Goal: Transaction & Acquisition: Purchase product/service

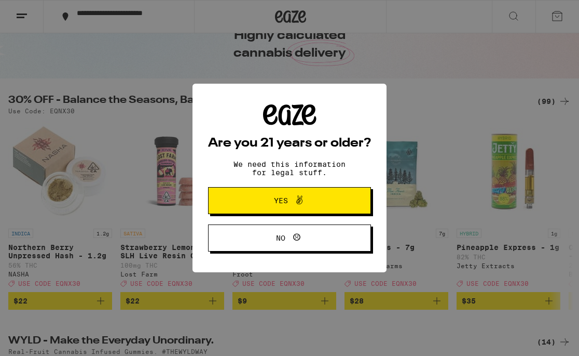
click at [299, 200] on icon at bounding box center [299, 199] width 6 height 9
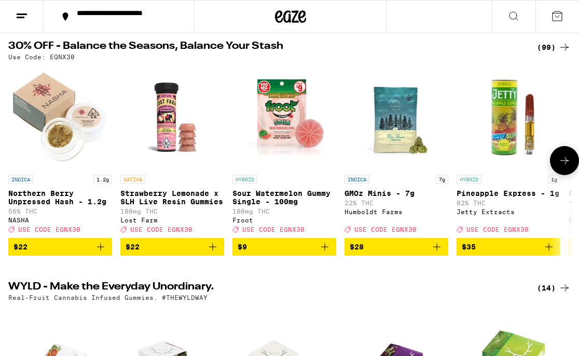
click at [213, 250] on icon "Add to bag" at bounding box center [212, 246] width 7 height 7
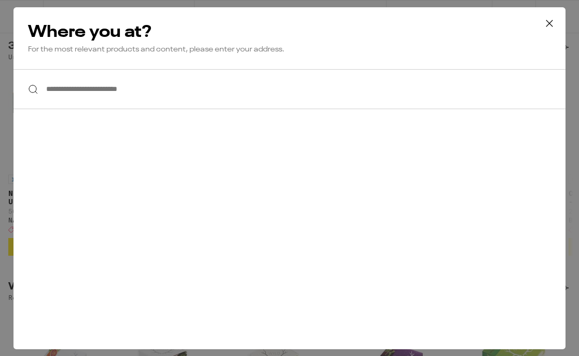
click at [140, 87] on input "**********" at bounding box center [289, 89] width 552 height 40
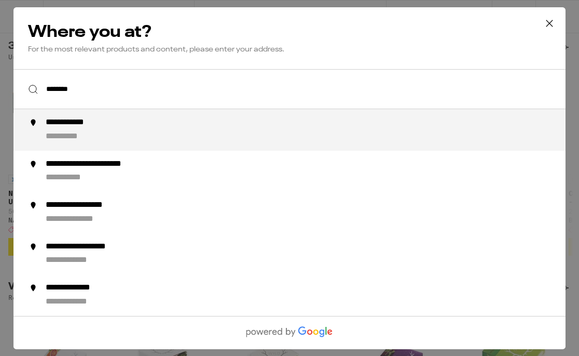
drag, startPoint x: 140, startPoint y: 87, endPoint x: 131, endPoint y: 129, distance: 43.5
click at [131, 129] on div "**********" at bounding box center [311, 129] width 530 height 25
type input "**********"
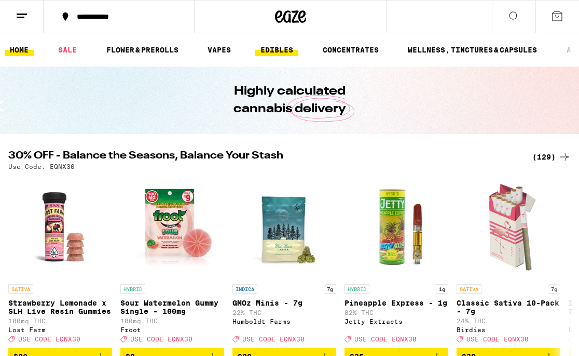
click at [285, 48] on link "EDIBLES" at bounding box center [276, 50] width 43 height 12
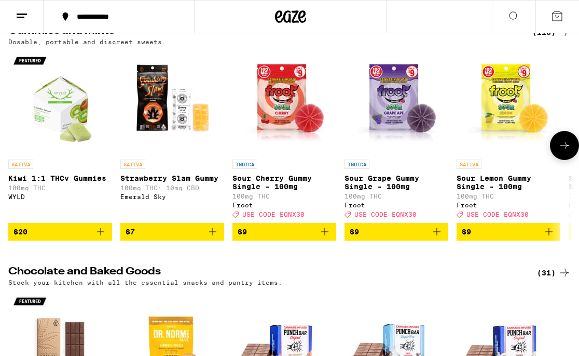
scroll to position [122, 0]
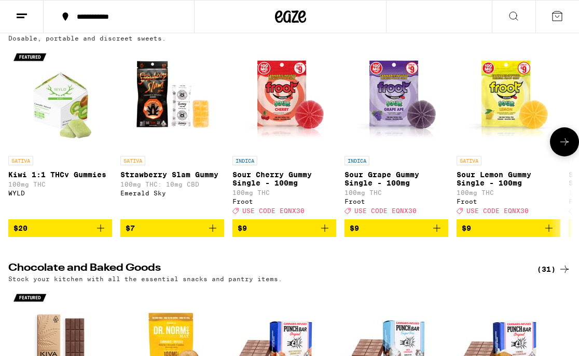
click at [206, 233] on span "$7" at bounding box center [172, 228] width 93 height 12
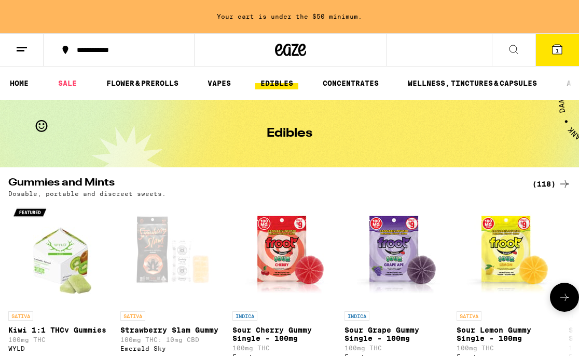
scroll to position [0, 0]
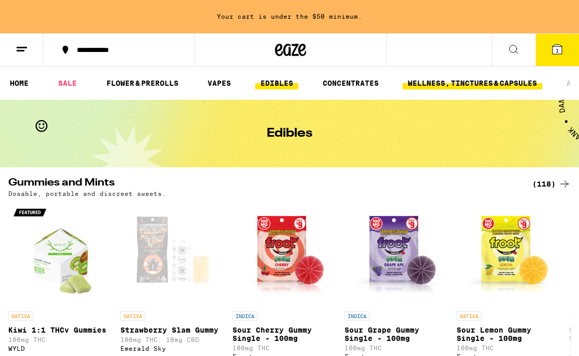
click at [438, 79] on link "WELLNESS, TINCTURES & CAPSULES" at bounding box center [473, 83] width 140 height 12
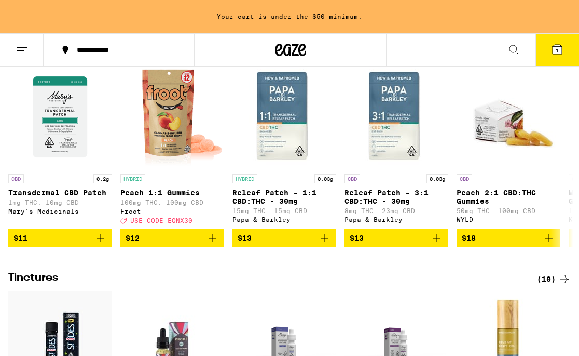
scroll to position [143, 0]
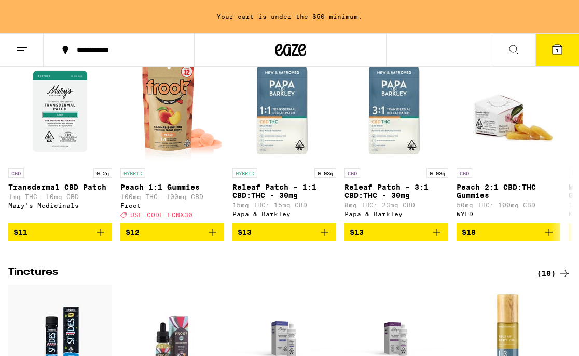
click at [517, 56] on button at bounding box center [514, 50] width 44 height 33
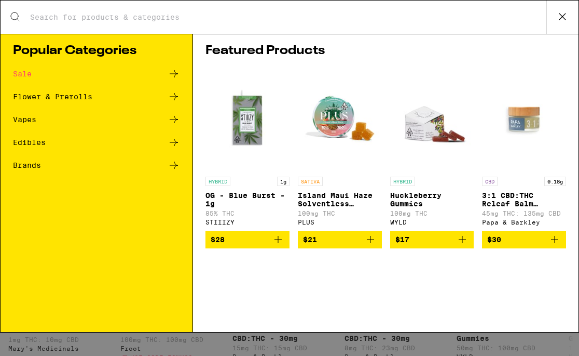
scroll to position [0, 0]
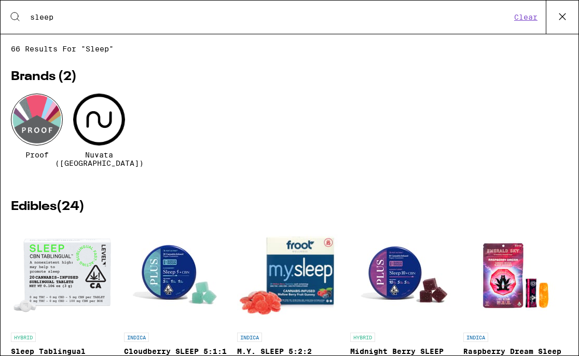
type input "sleep"
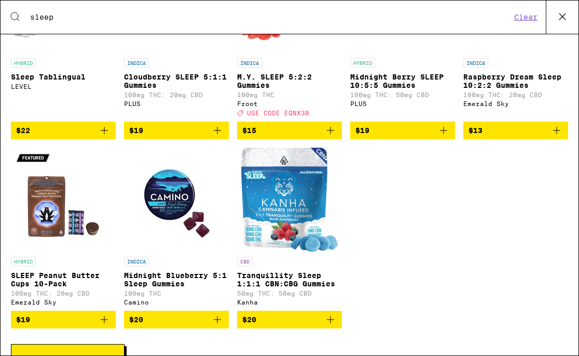
scroll to position [277, 0]
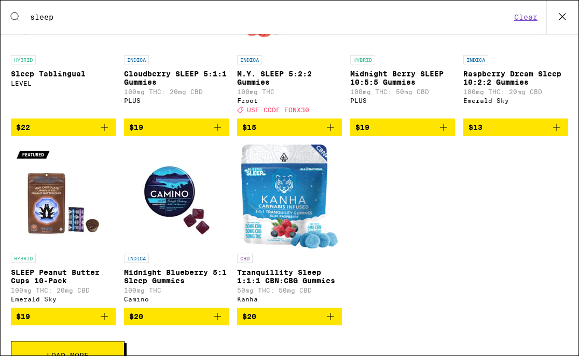
click at [306, 318] on span "$20" at bounding box center [289, 316] width 94 height 12
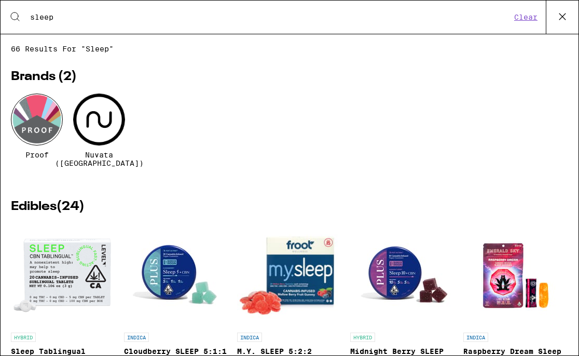
scroll to position [0, 0]
click at [562, 19] on icon at bounding box center [563, 17] width 16 height 16
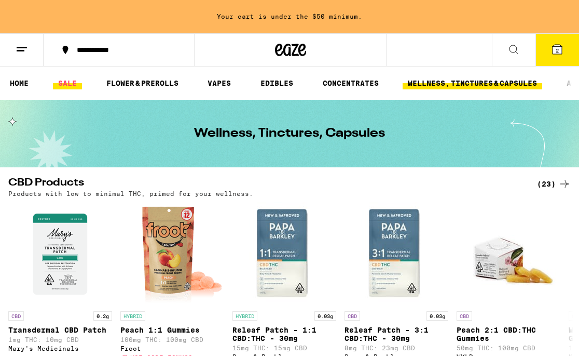
click at [69, 81] on link "SALE" at bounding box center [67, 83] width 29 height 12
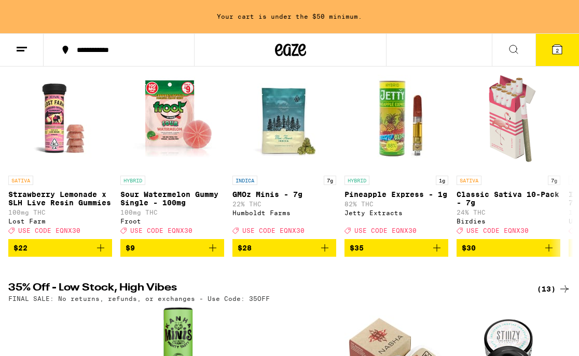
scroll to position [139, 0]
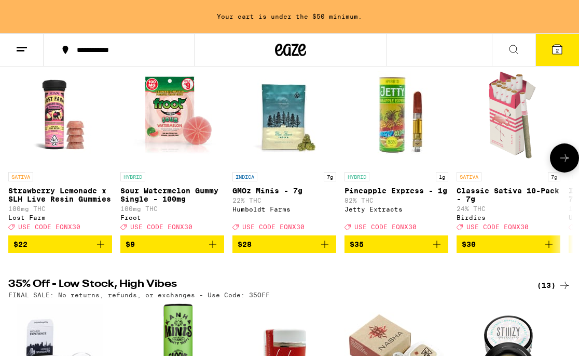
click at [477, 253] on button "$30" at bounding box center [509, 244] width 104 height 18
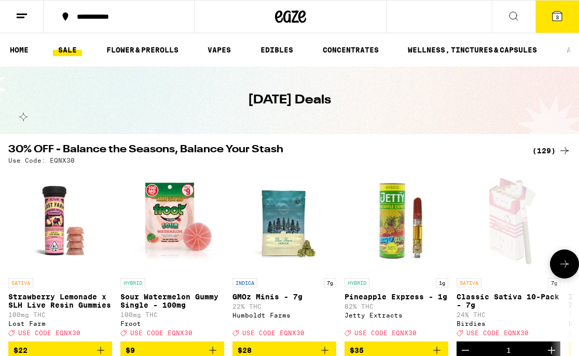
scroll to position [0, 0]
click at [278, 45] on link "EDIBLES" at bounding box center [276, 50] width 43 height 12
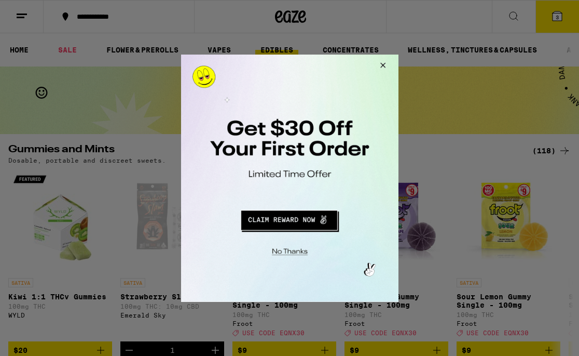
click at [569, 144] on div at bounding box center [289, 178] width 579 height 356
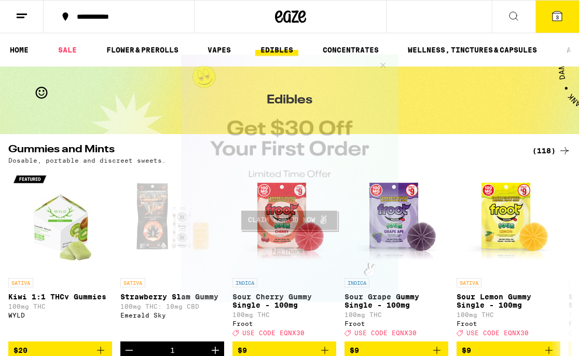
click at [381, 63] on button "Close Modal" at bounding box center [381, 66] width 28 height 25
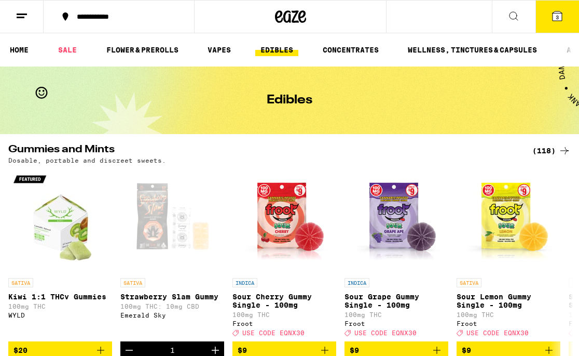
click at [556, 155] on div "(118)" at bounding box center [552, 150] width 38 height 12
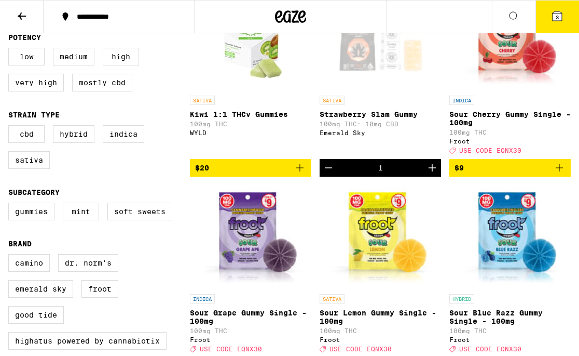
scroll to position [155, 0]
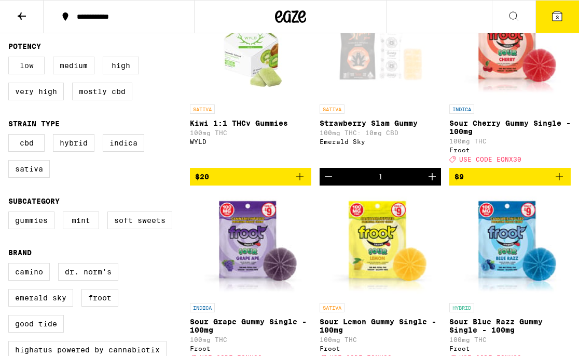
click at [40, 71] on label "Low" at bounding box center [26, 66] width 36 height 18
click at [11, 59] on input "Low" at bounding box center [10, 58] width 1 height 1
checkbox input "true"
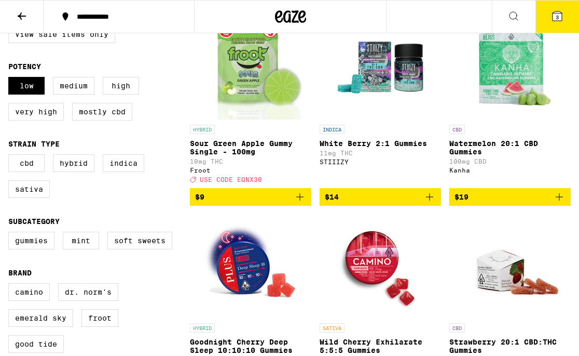
scroll to position [124, 0]
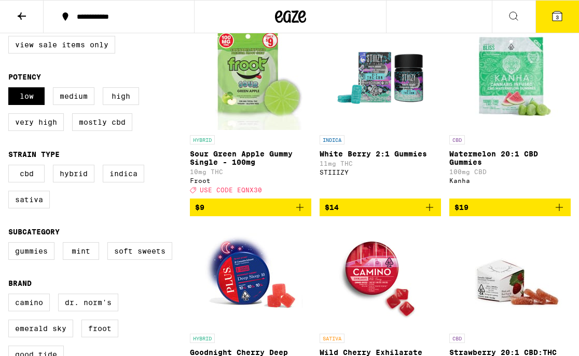
click at [240, 213] on span "$9" at bounding box center [250, 207] width 111 height 12
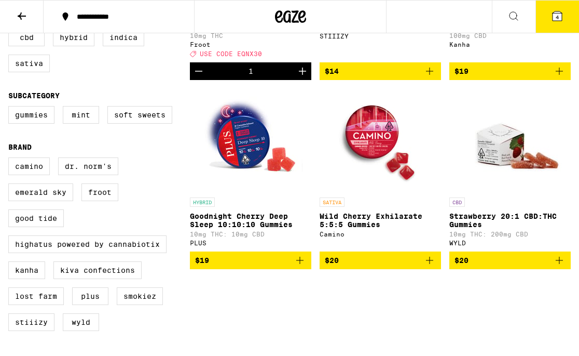
scroll to position [272, 0]
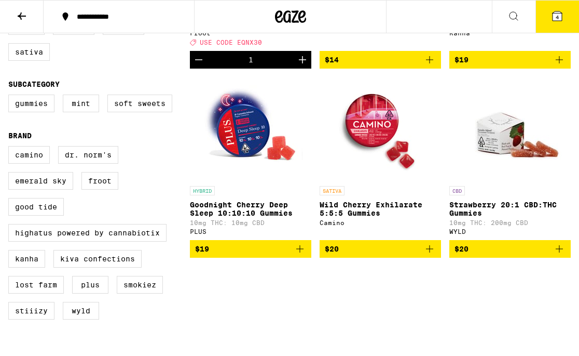
click at [348, 255] on span "$20" at bounding box center [380, 248] width 111 height 12
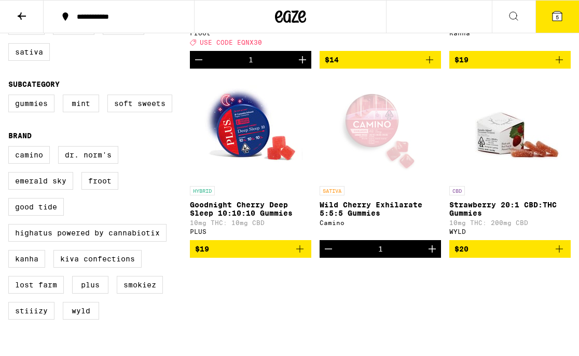
click at [553, 22] on icon at bounding box center [557, 16] width 12 height 12
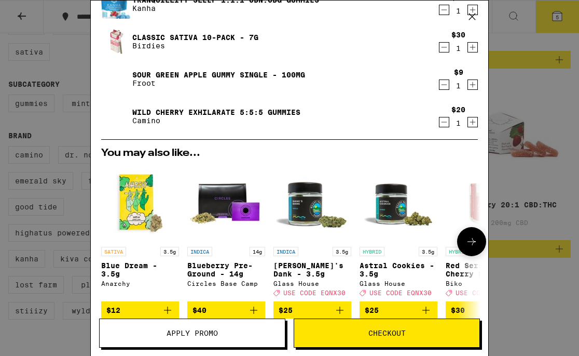
scroll to position [85, 0]
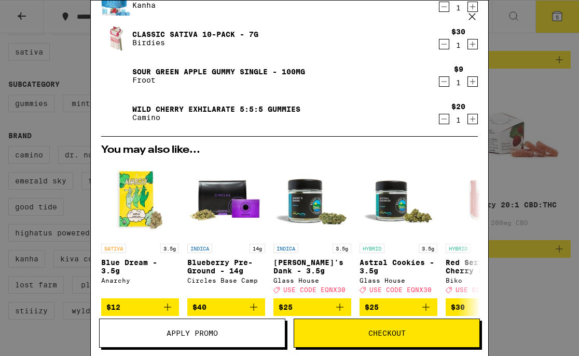
click at [366, 334] on span "Checkout" at bounding box center [386, 332] width 185 height 7
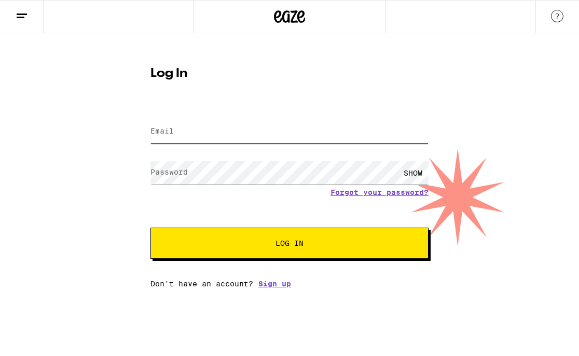
click at [217, 122] on input "Email" at bounding box center [290, 131] width 278 height 23
type input "[EMAIL_ADDRESS][DOMAIN_NAME]"
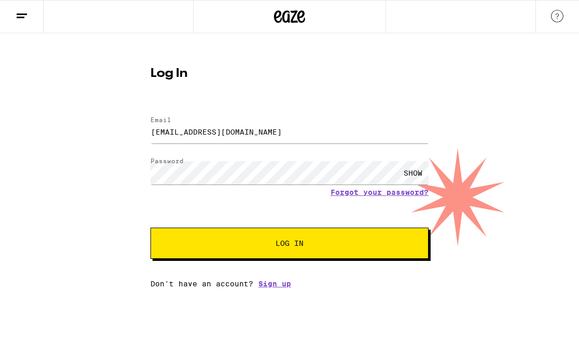
click at [267, 237] on button "Log In" at bounding box center [290, 242] width 278 height 31
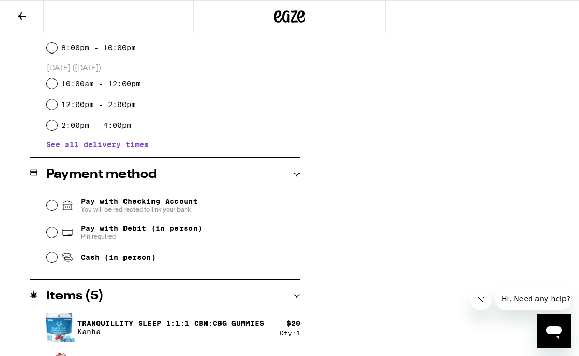
scroll to position [324, 0]
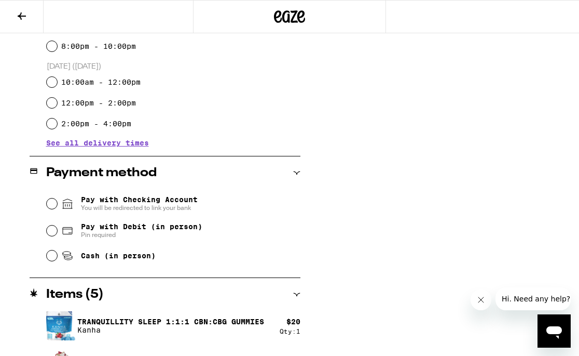
click at [52, 231] on input "Pay with Debit (in person) Pin required" at bounding box center [52, 230] width 10 height 10
radio input "true"
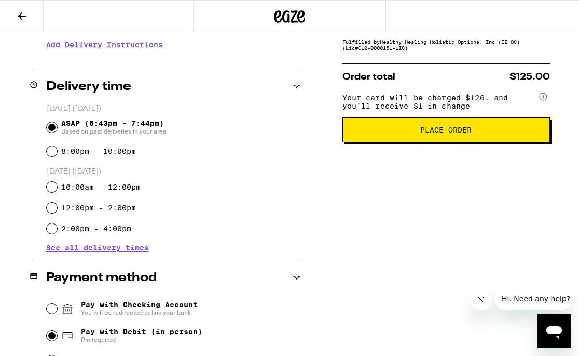
scroll to position [218, 0]
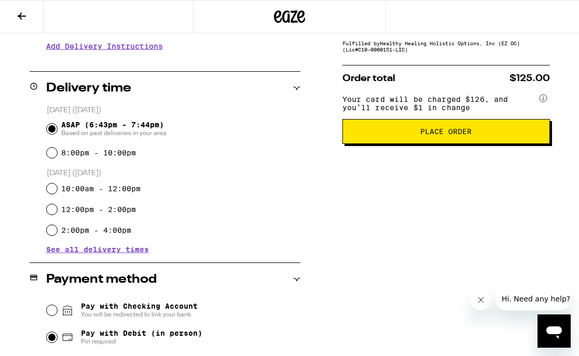
click at [418, 142] on button "Place Order" at bounding box center [447, 131] width 208 height 25
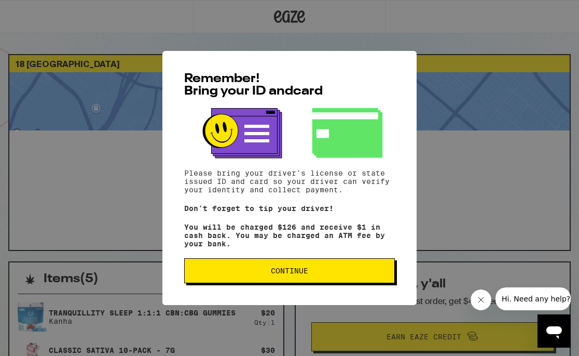
click at [318, 273] on span "Continue" at bounding box center [289, 270] width 193 height 7
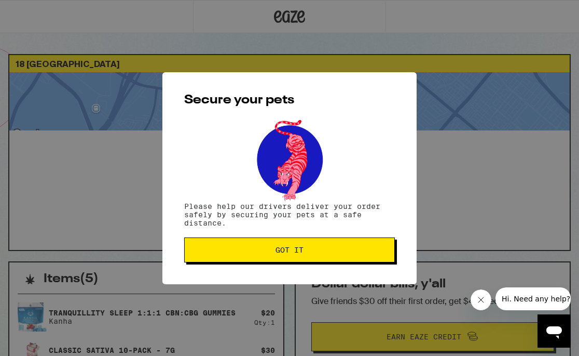
click at [312, 248] on span "Got it" at bounding box center [289, 249] width 193 height 7
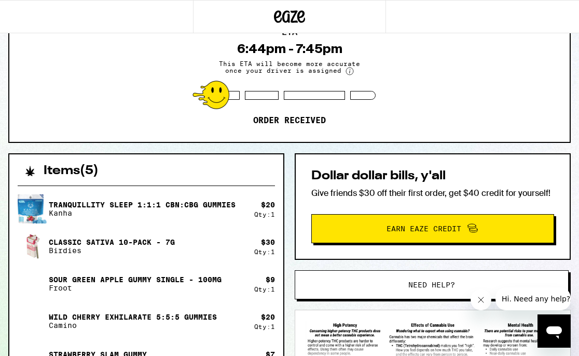
scroll to position [109, 0]
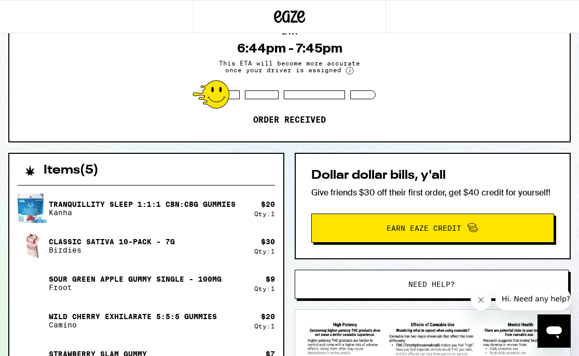
click at [329, 226] on span "Earn Eaze Credit" at bounding box center [432, 227] width 227 height 13
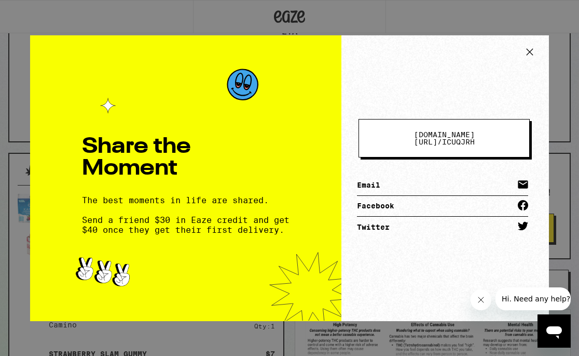
click at [373, 181] on link "Email" at bounding box center [442, 185] width 171 height 21
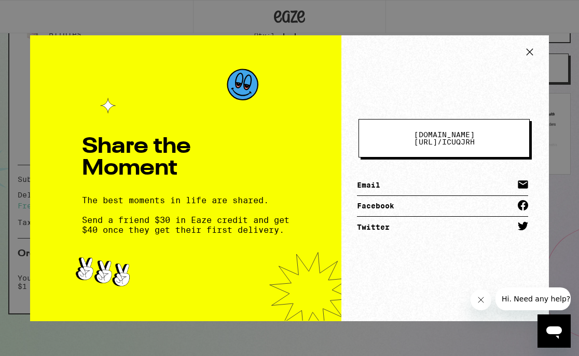
scroll to position [328, 0]
click at [530, 46] on icon at bounding box center [530, 52] width 16 height 16
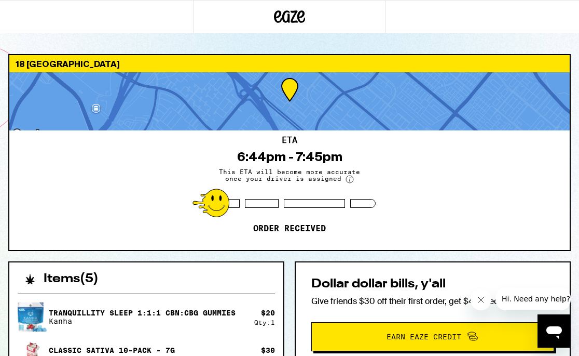
scroll to position [0, 0]
